Goal: Information Seeking & Learning: Learn about a topic

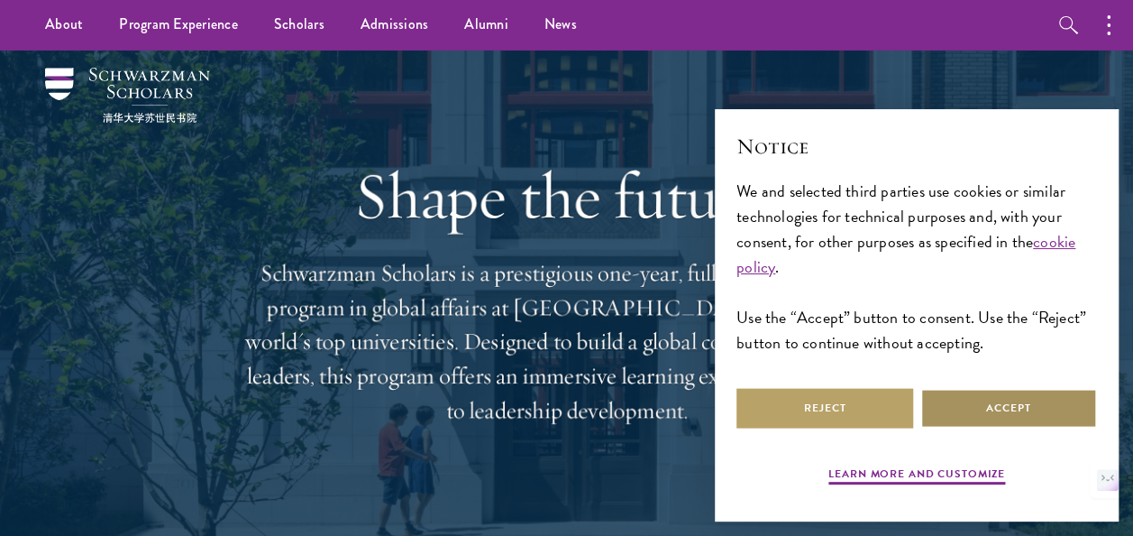
click at [1011, 406] on button "Accept" at bounding box center [1008, 408] width 177 height 41
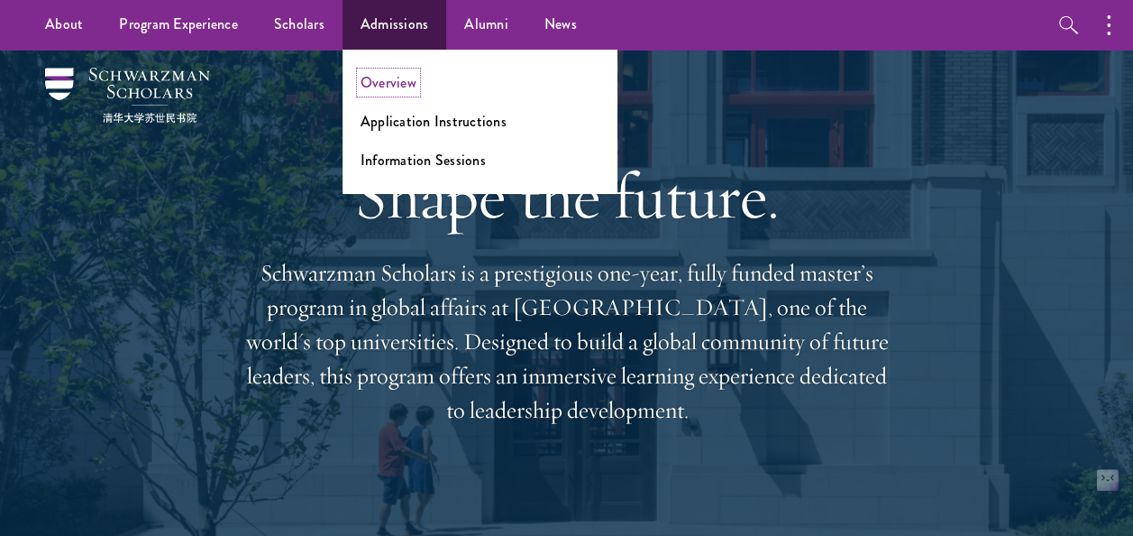
click at [384, 74] on link "Overview" at bounding box center [389, 82] width 56 height 21
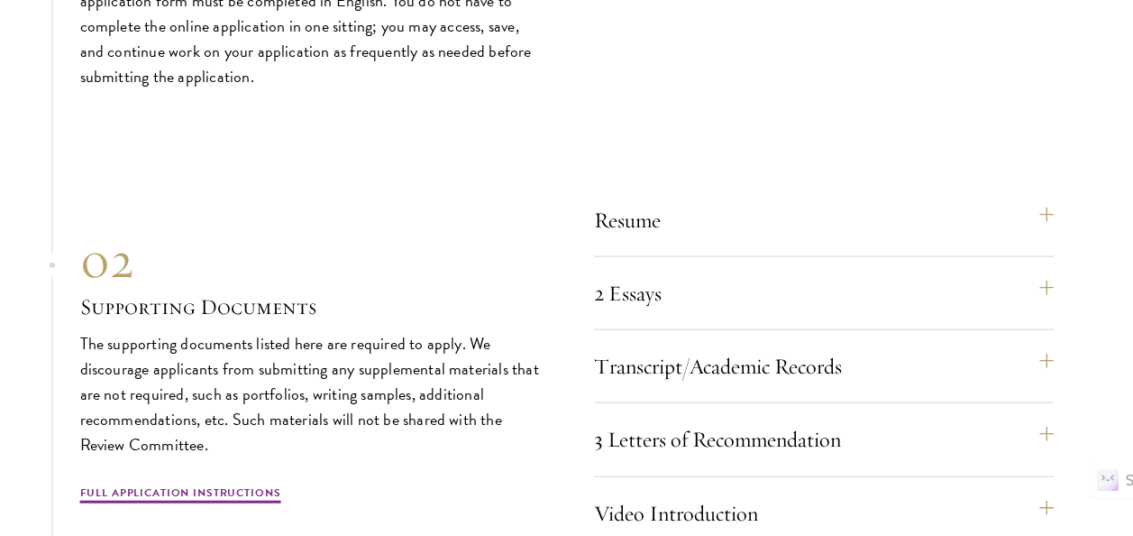
scroll to position [5369, 0]
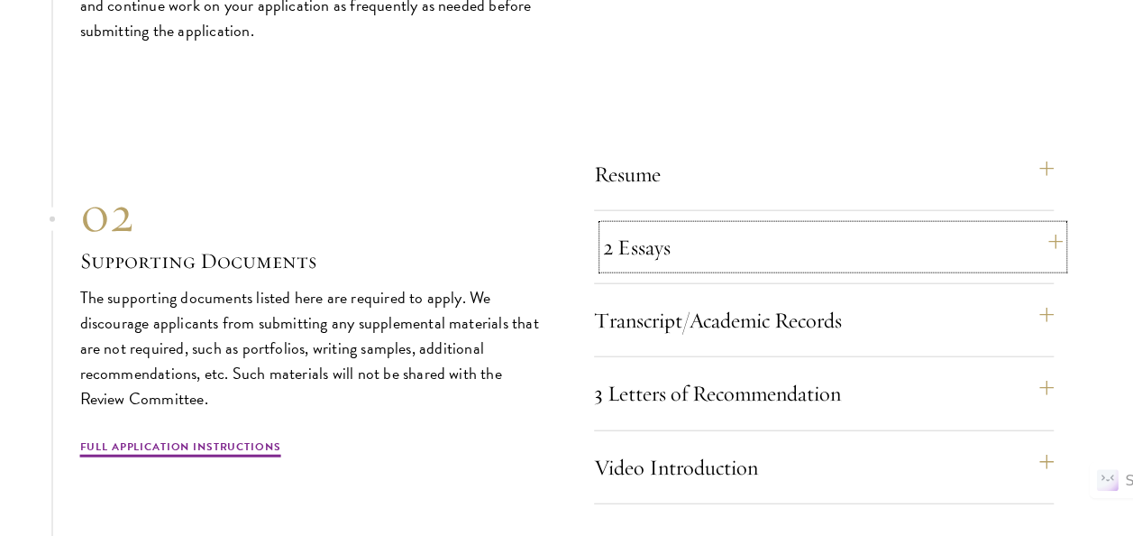
click at [1053, 251] on button "2 Essays" at bounding box center [833, 246] width 460 height 43
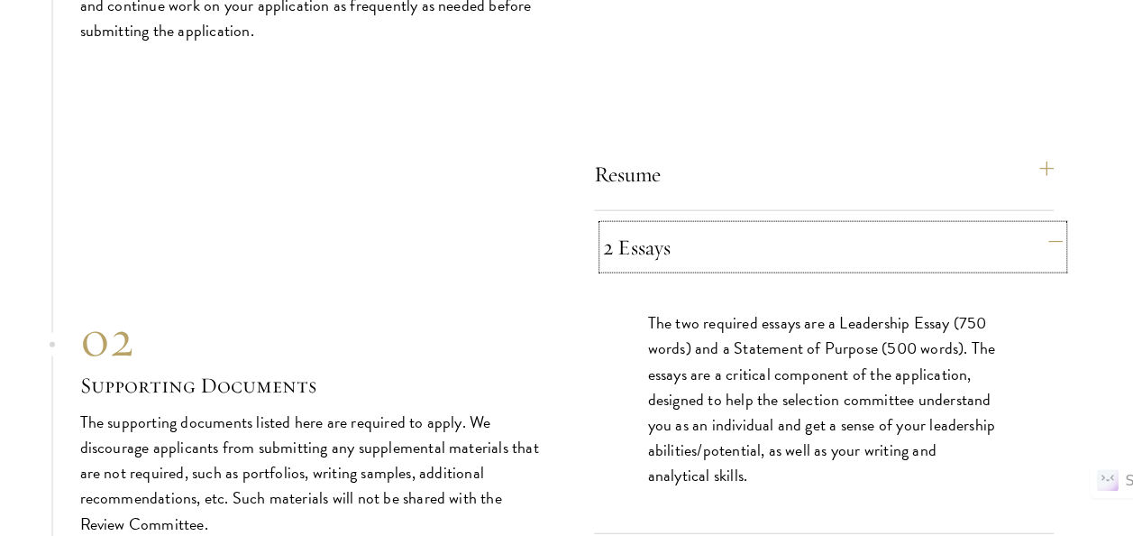
click at [1045, 257] on button "2 Essays" at bounding box center [833, 246] width 460 height 43
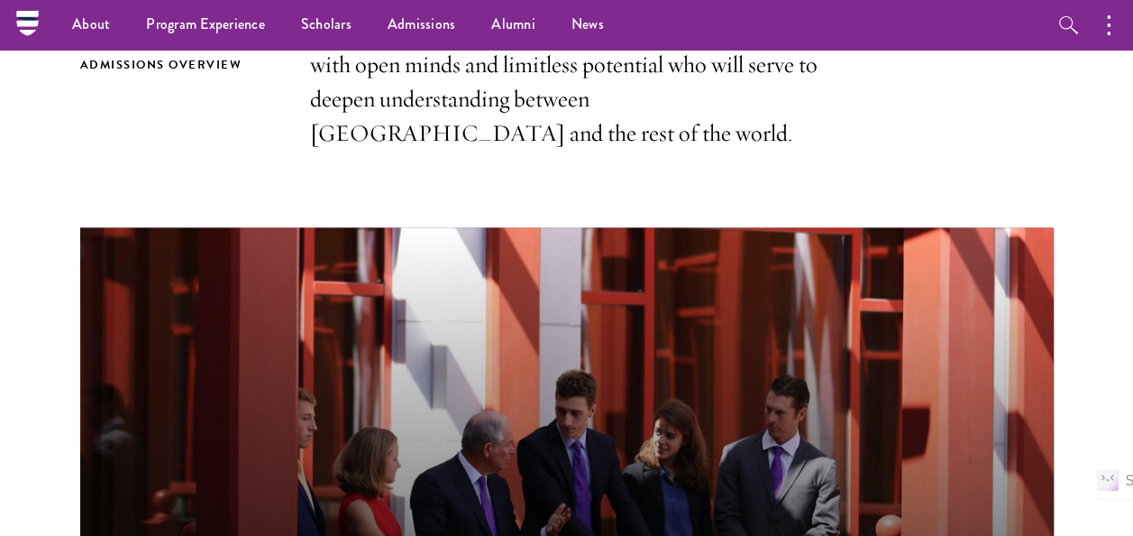
scroll to position [550, 0]
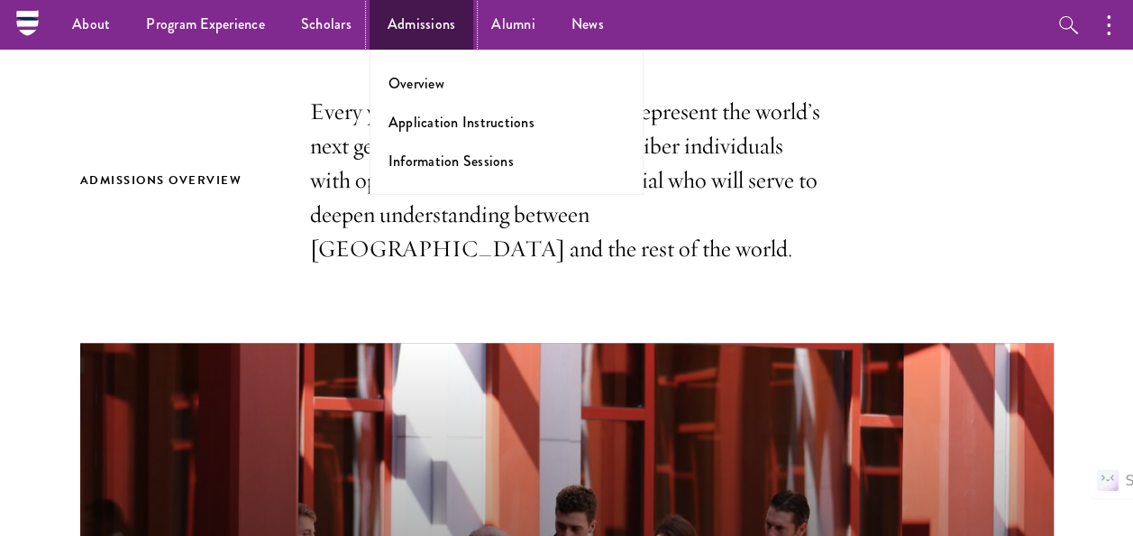
click at [411, 18] on link "Admissions" at bounding box center [422, 25] width 105 height 50
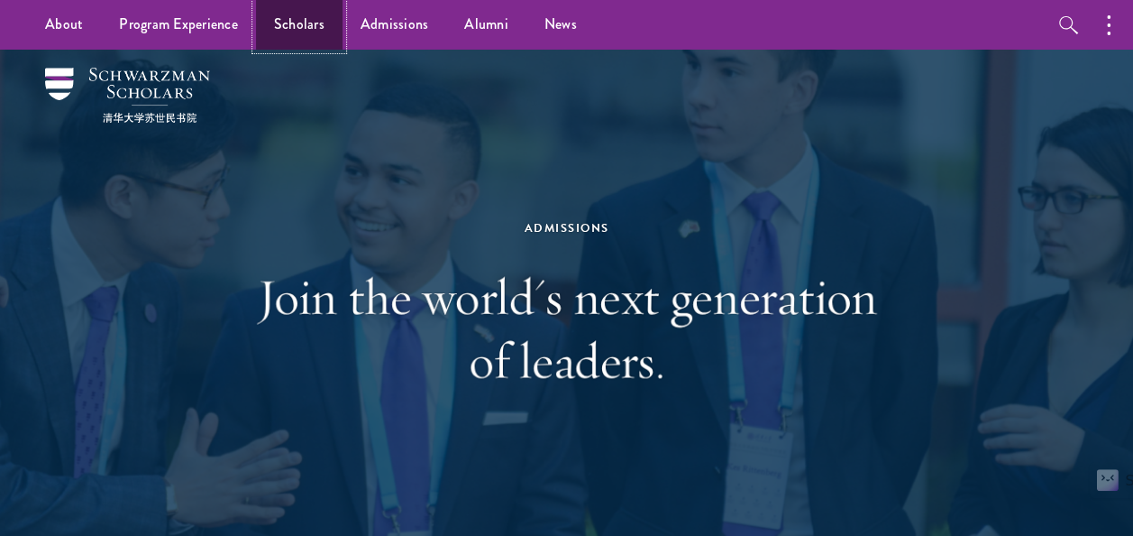
click at [283, 22] on link "Scholars" at bounding box center [299, 25] width 87 height 50
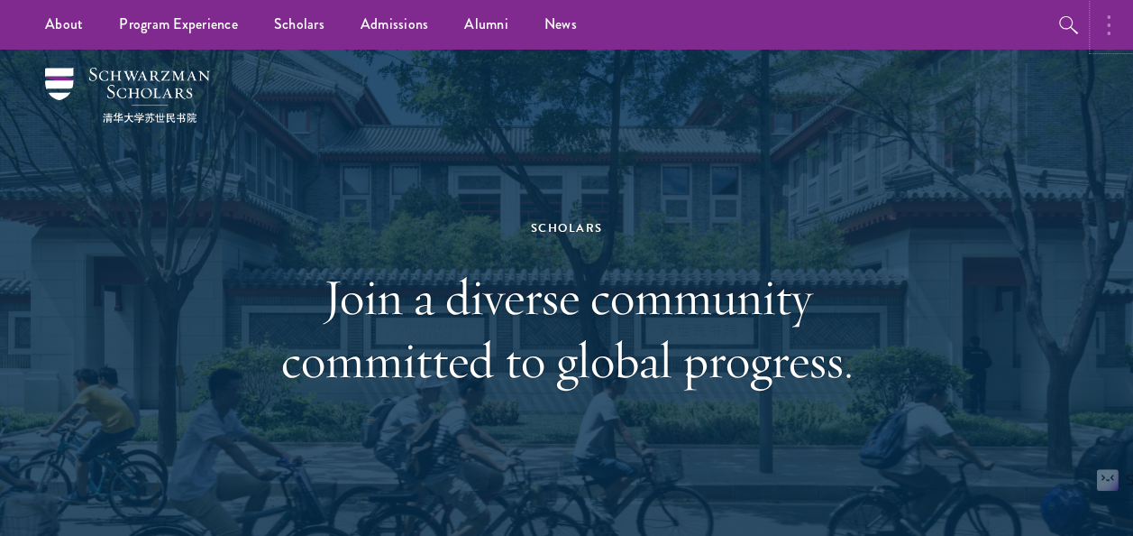
click at [1103, 15] on button "button" at bounding box center [1114, 25] width 40 height 50
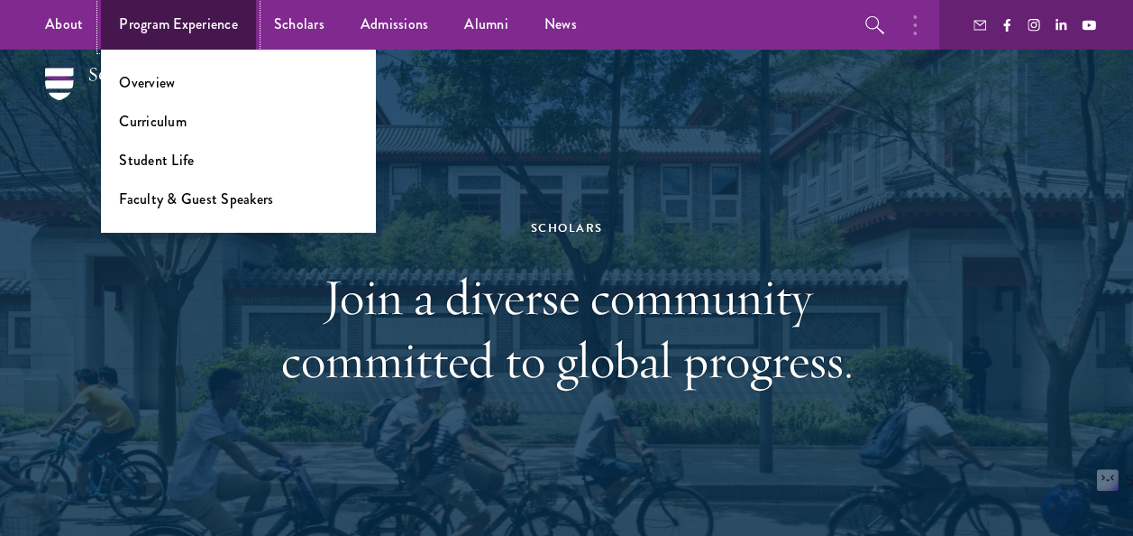
click at [204, 11] on link "Program Experience" at bounding box center [178, 25] width 155 height 50
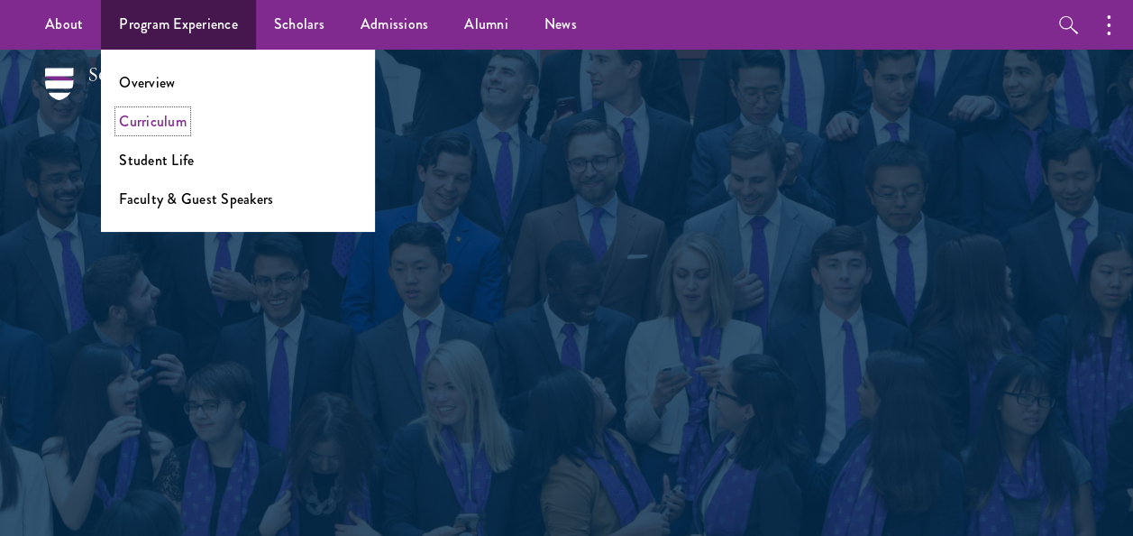
click at [157, 113] on link "Curriculum" at bounding box center [153, 121] width 68 height 21
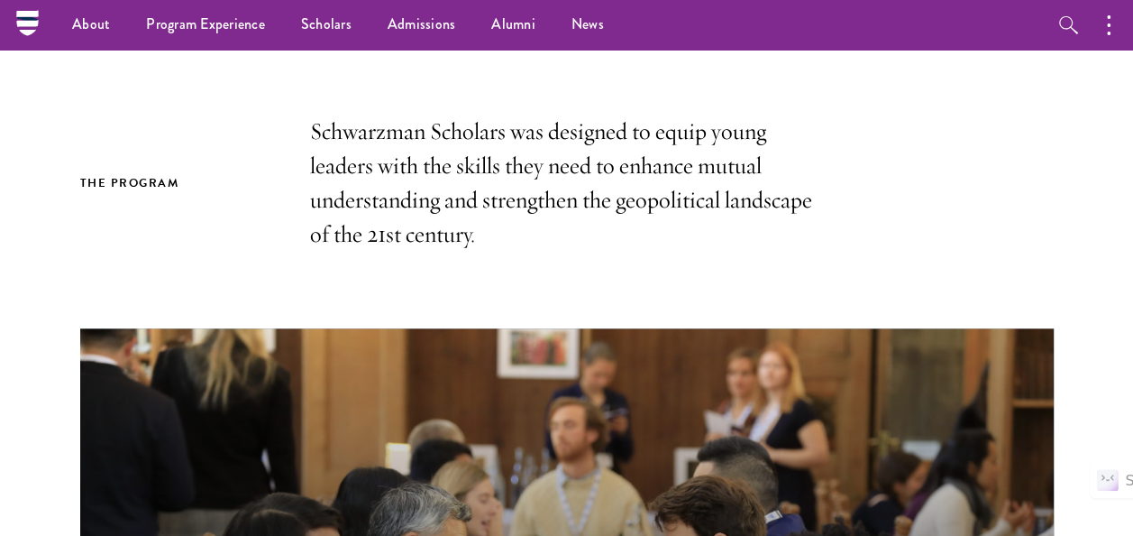
scroll to position [418, 0]
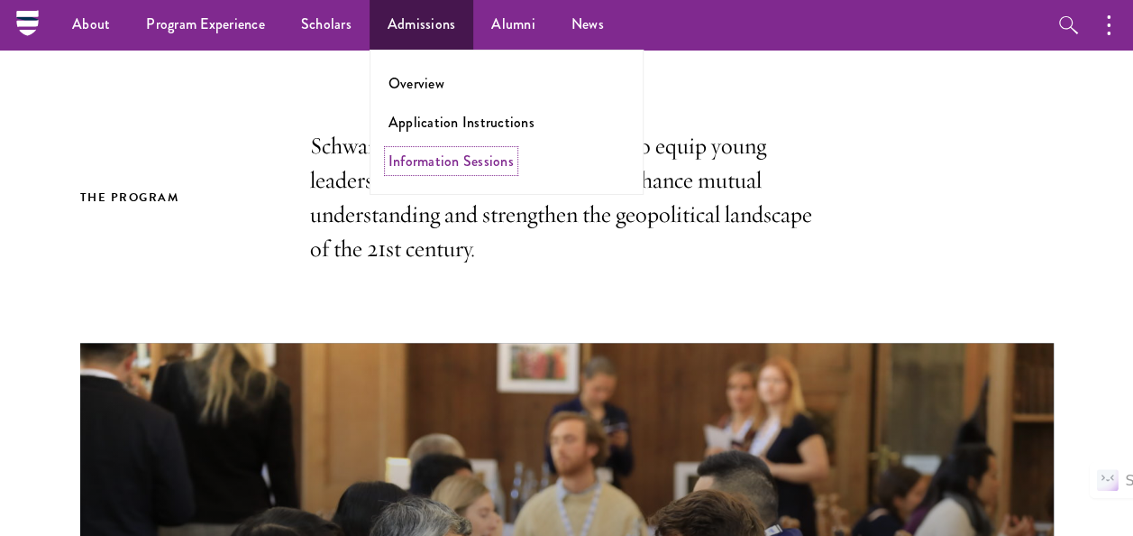
click at [441, 164] on link "Information Sessions" at bounding box center [451, 161] width 125 height 21
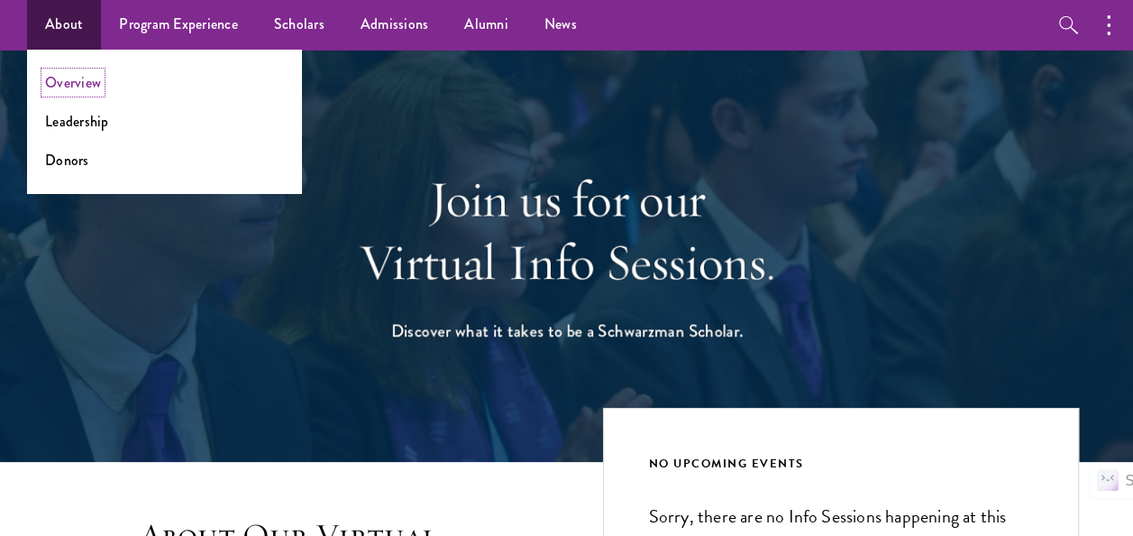
click at [70, 87] on link "Overview" at bounding box center [73, 82] width 56 height 21
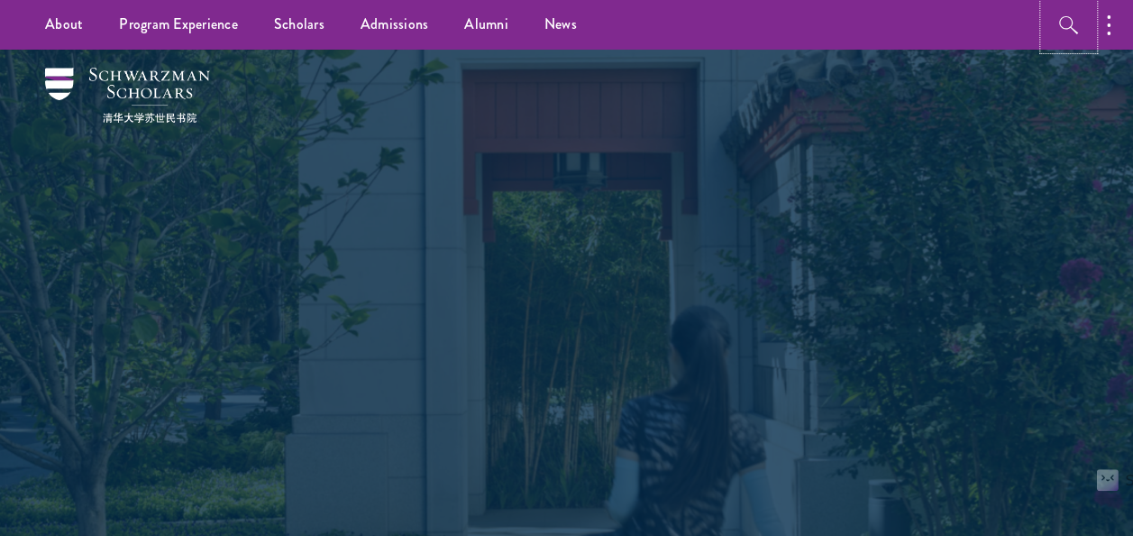
click at [1065, 30] on icon "button" at bounding box center [1069, 25] width 22 height 22
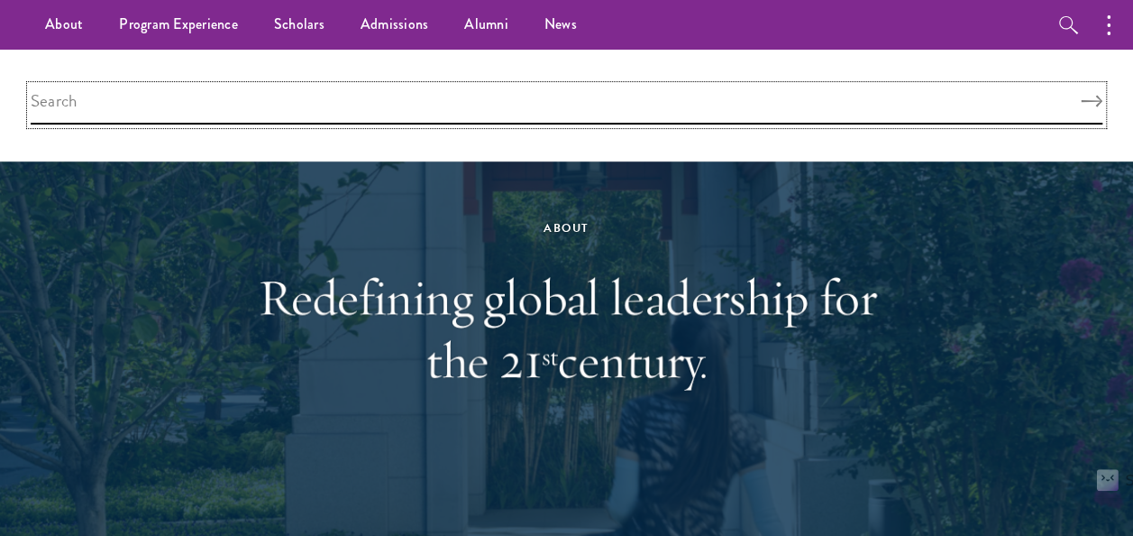
click at [763, 102] on input "search" at bounding box center [567, 105] width 1072 height 39
type input "programs"
click at [1081, 96] on button "Search" at bounding box center [1092, 102] width 22 height 13
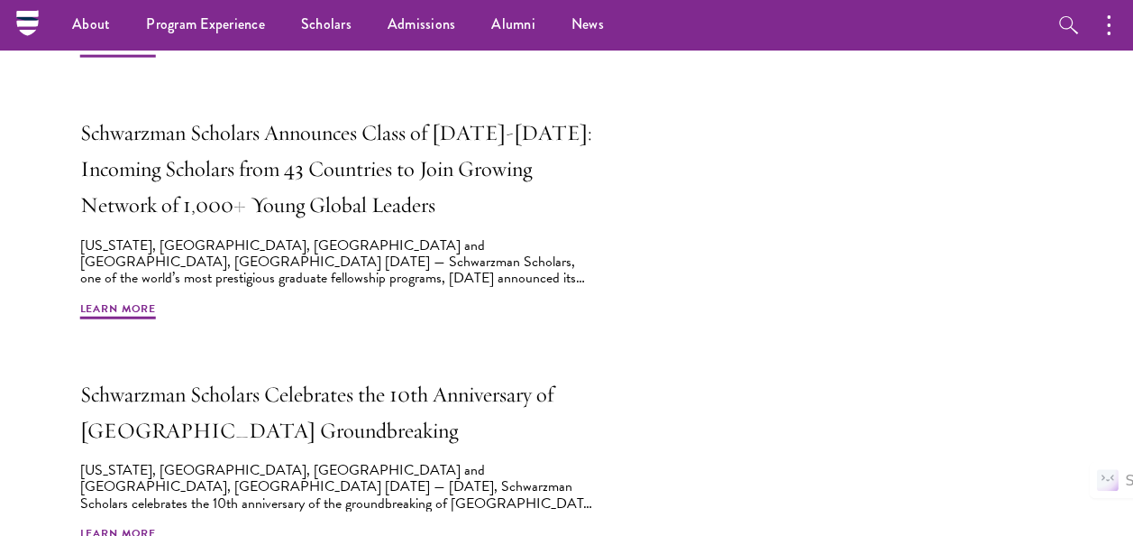
scroll to position [1617, 0]
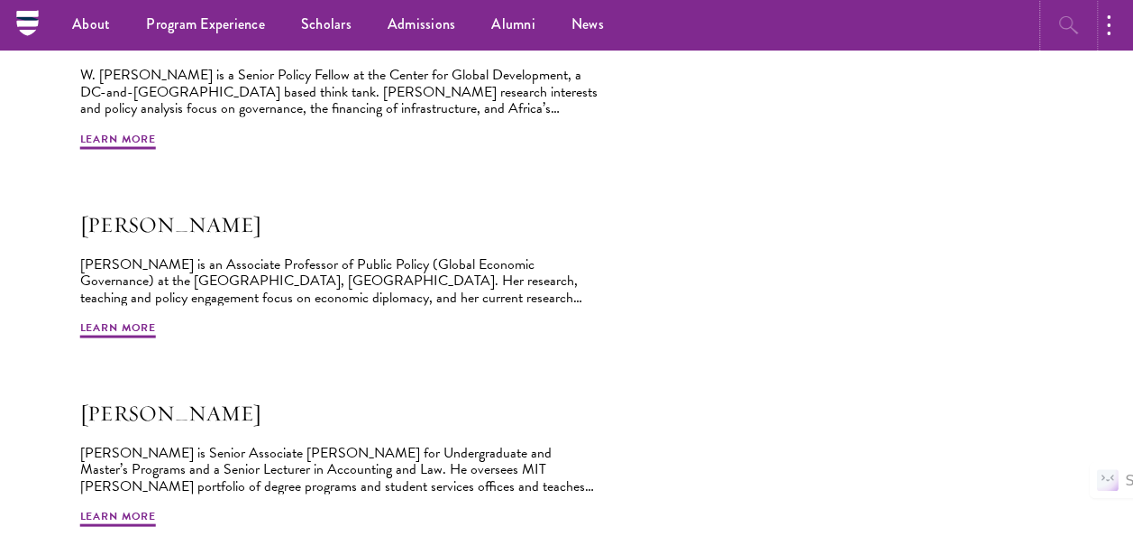
click at [1064, 9] on button "button" at bounding box center [1069, 25] width 50 height 50
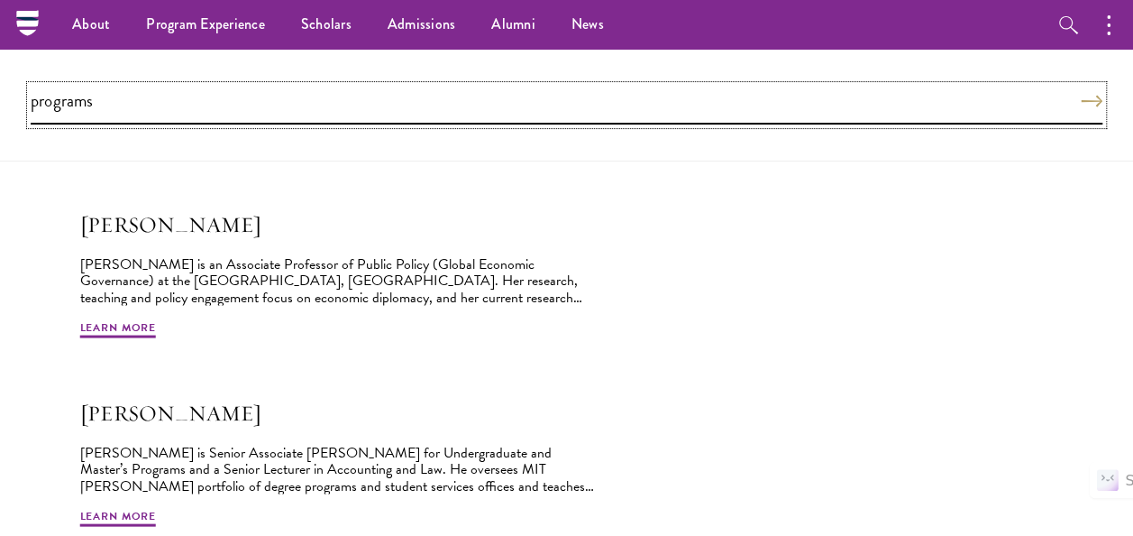
click at [939, 88] on input "programs" at bounding box center [567, 105] width 1072 height 39
click at [936, 92] on input "programs" at bounding box center [567, 105] width 1072 height 39
